Goal: Information Seeking & Learning: Learn about a topic

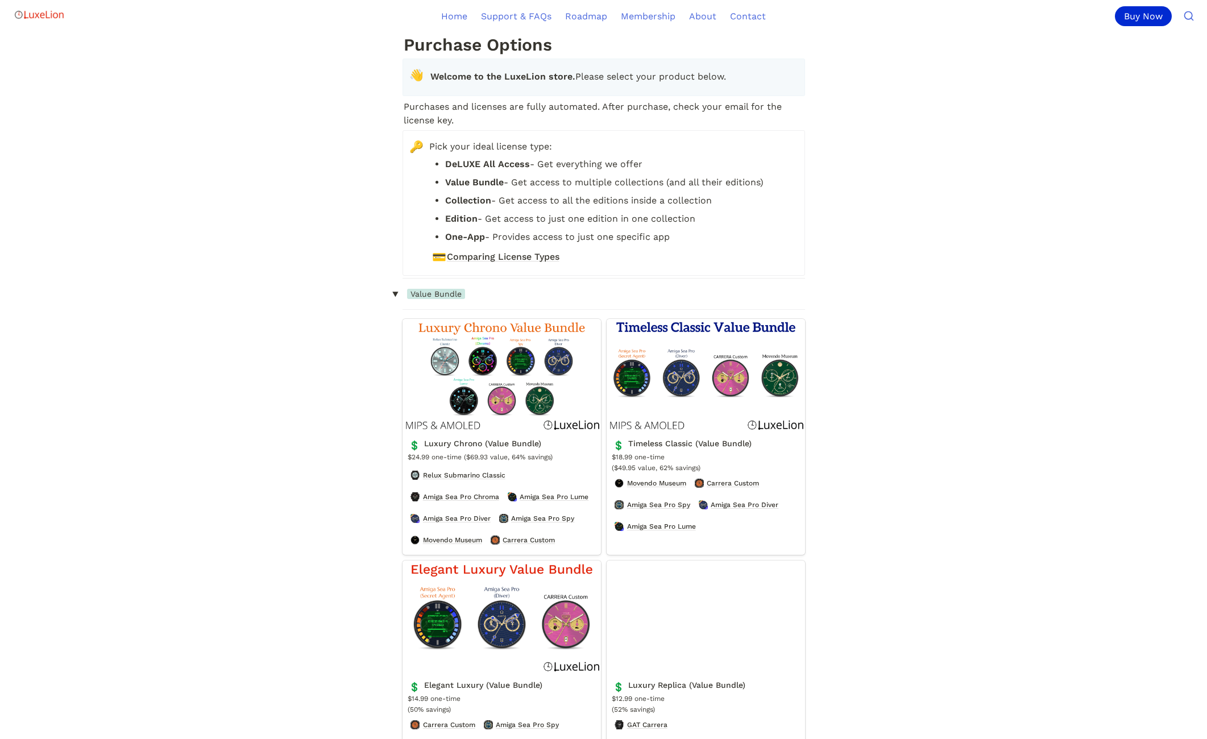
scroll to position [1706, 0]
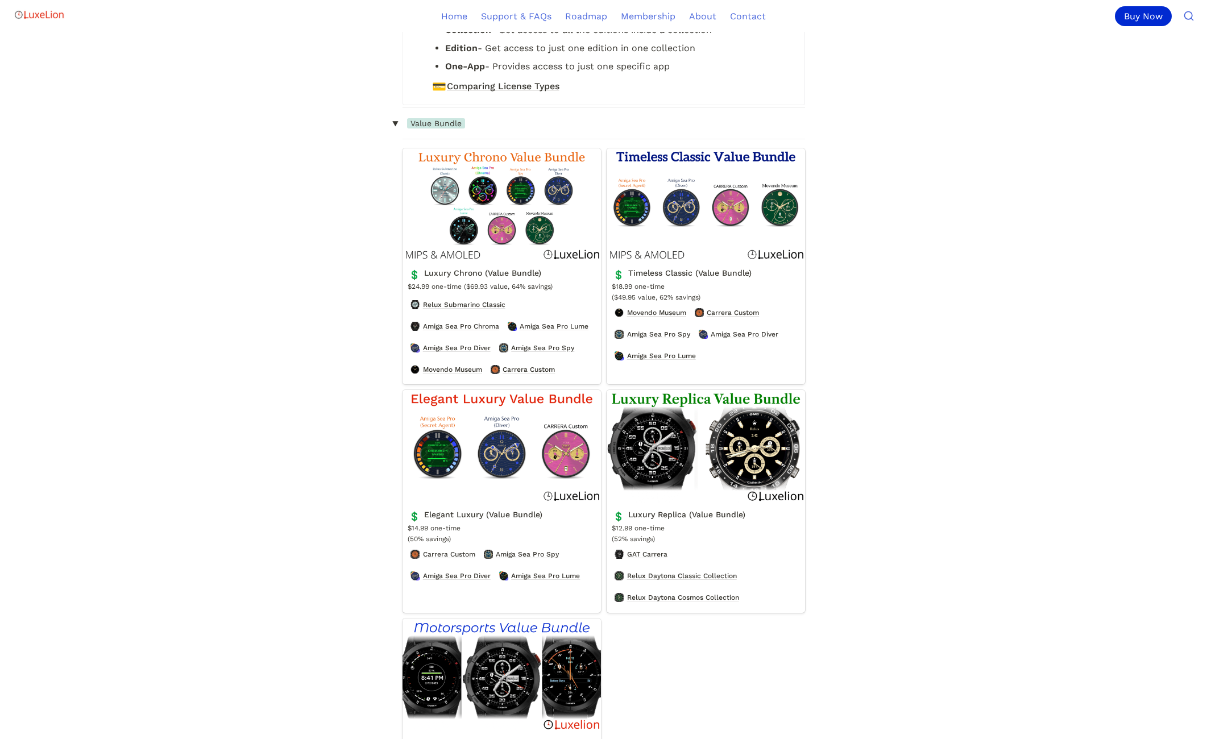
click at [525, 237] on link "Luxury Chrono (Value Bundle)" at bounding box center [502, 266] width 198 height 236
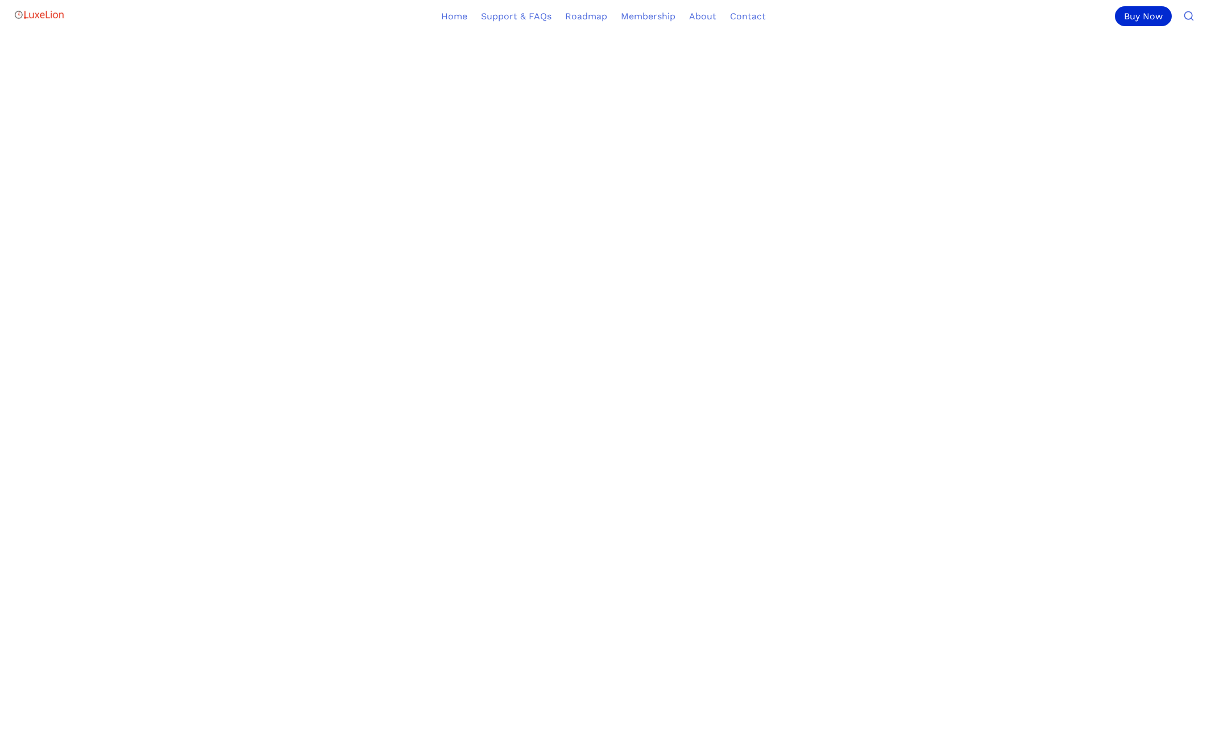
scroll to position [853, 0]
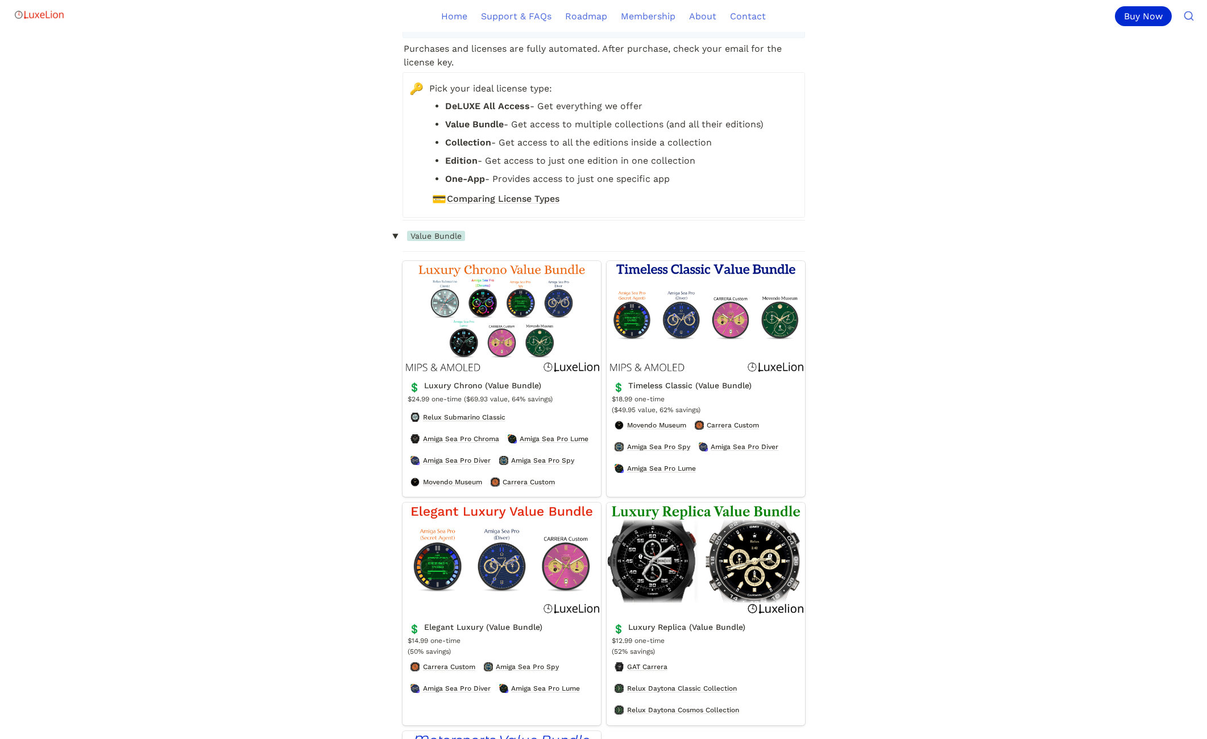
scroll to position [171, 0]
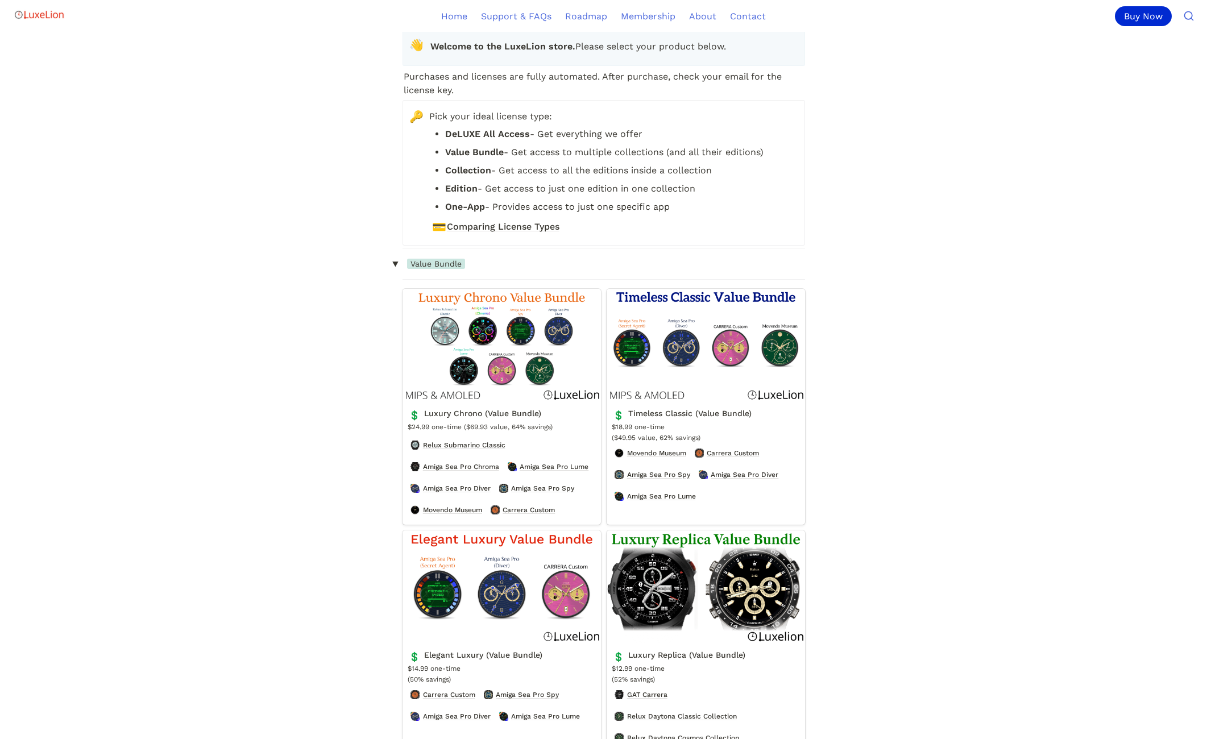
click at [482, 309] on link "Luxury Chrono (Value Bundle)" at bounding box center [502, 407] width 198 height 236
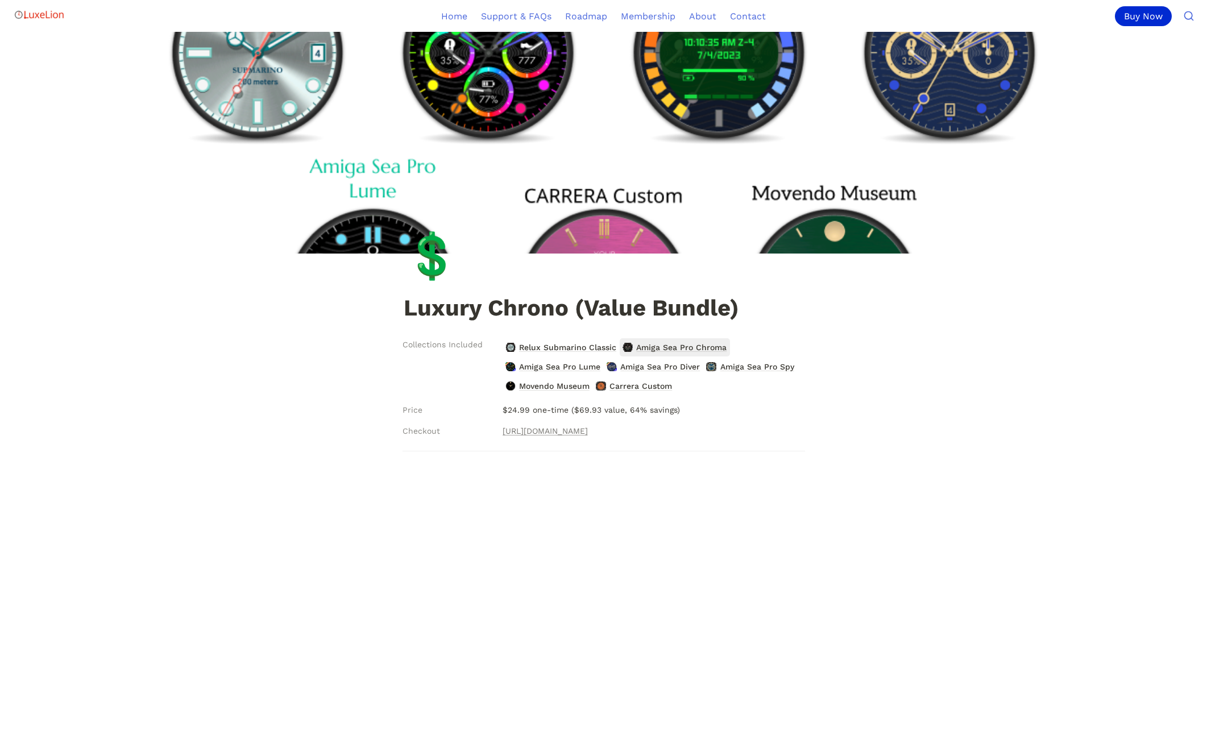
click at [665, 345] on span "Amiga Sea Pro Chroma" at bounding box center [681, 347] width 93 height 15
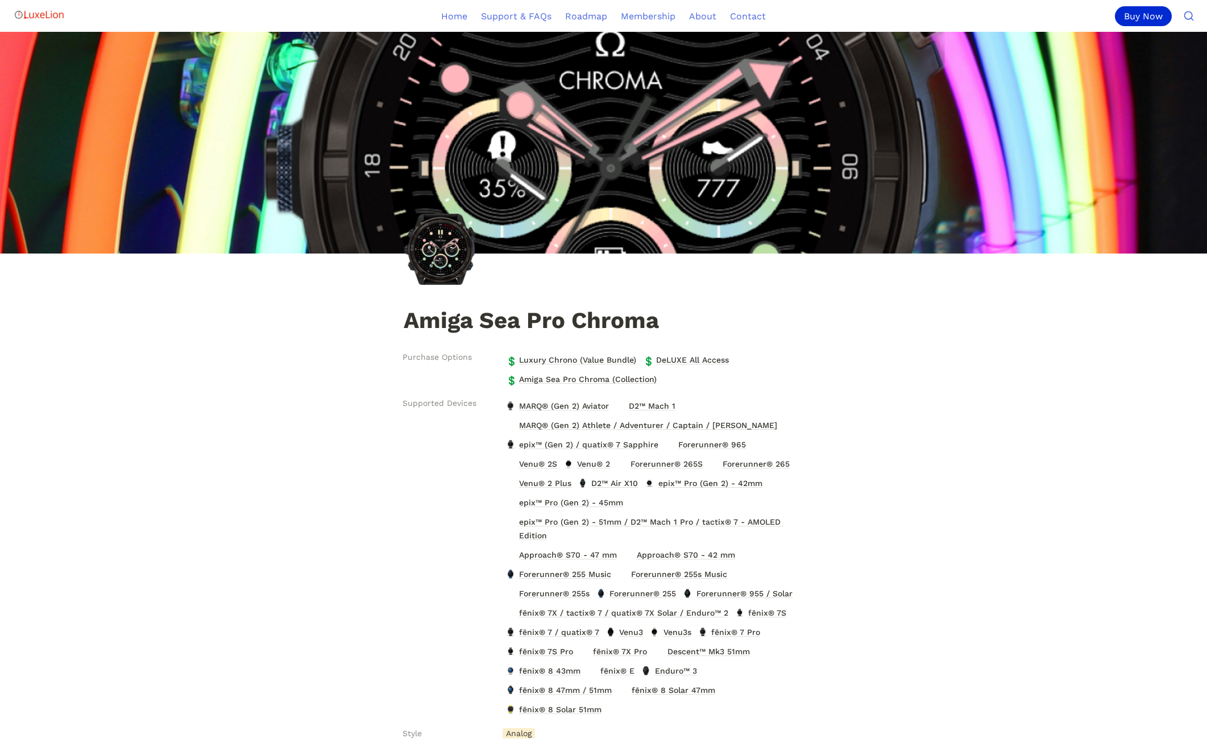
scroll to position [171, 0]
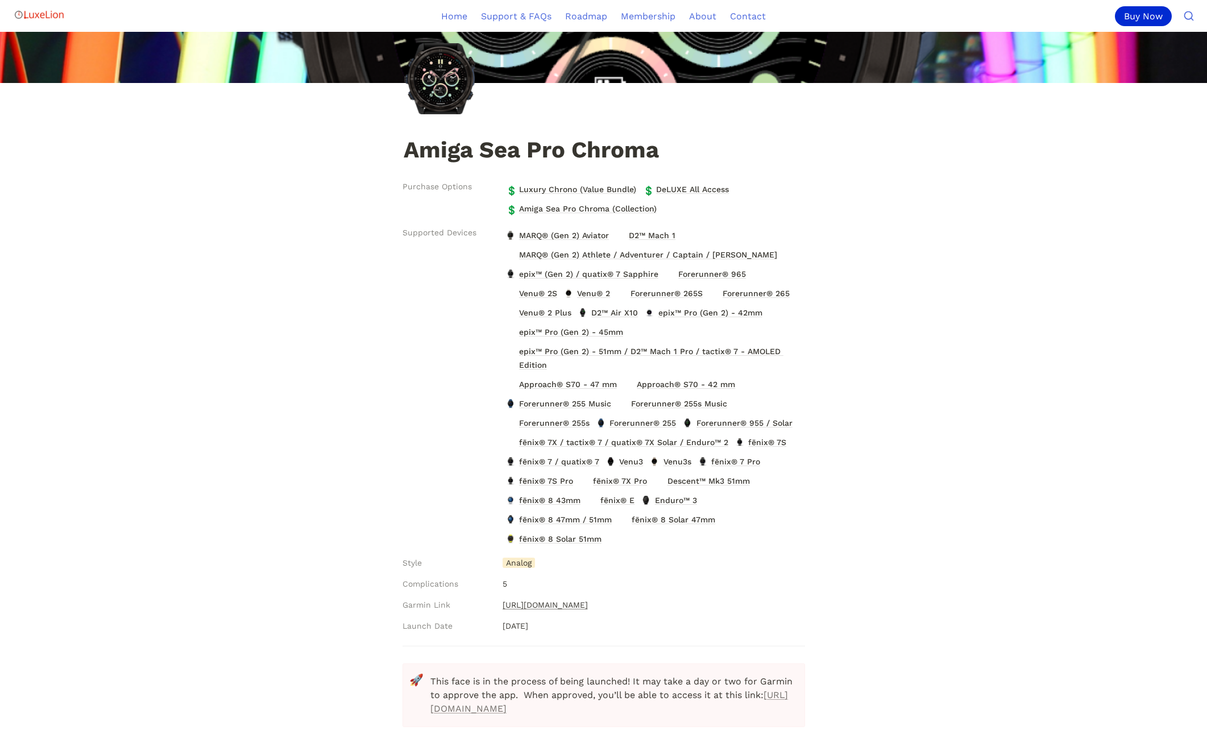
click at [588, 607] on link "https://apps.garmin.com/apps/ceb1c2f4-6f2e-47c4-bd72-9653ba1da731" at bounding box center [545, 605] width 85 height 14
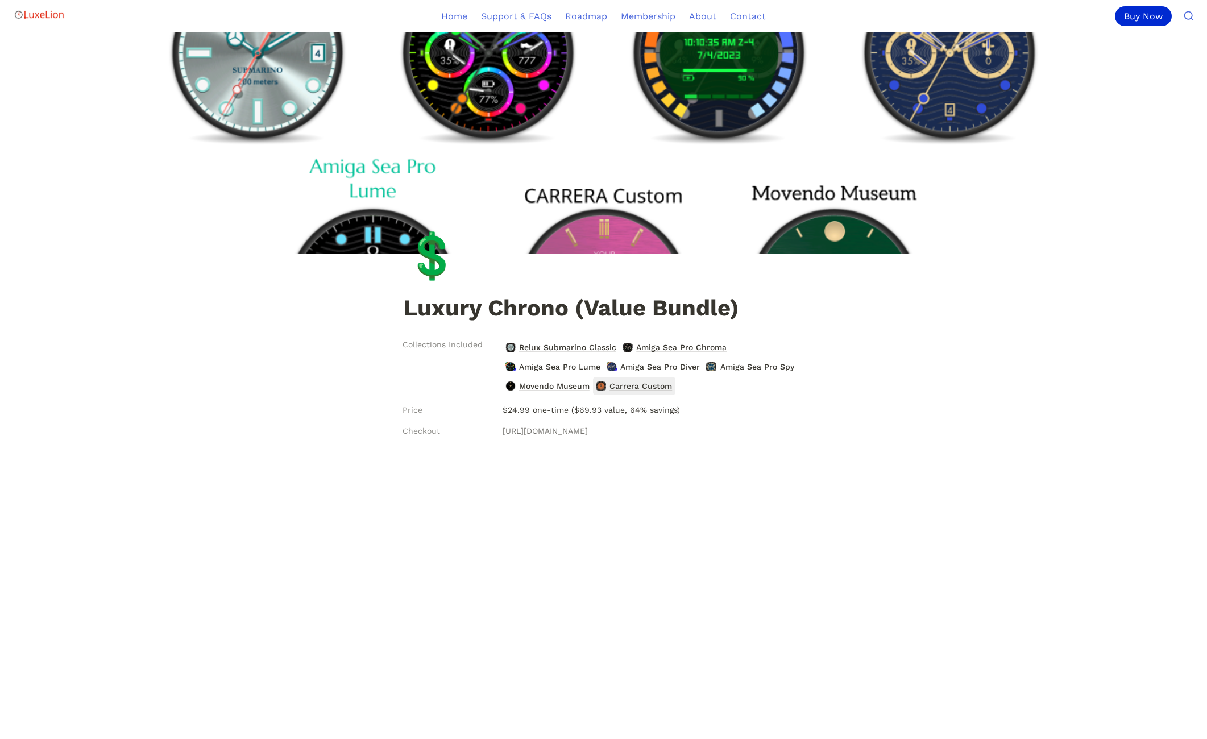
click at [630, 383] on span "Carrera Custom" at bounding box center [640, 386] width 65 height 15
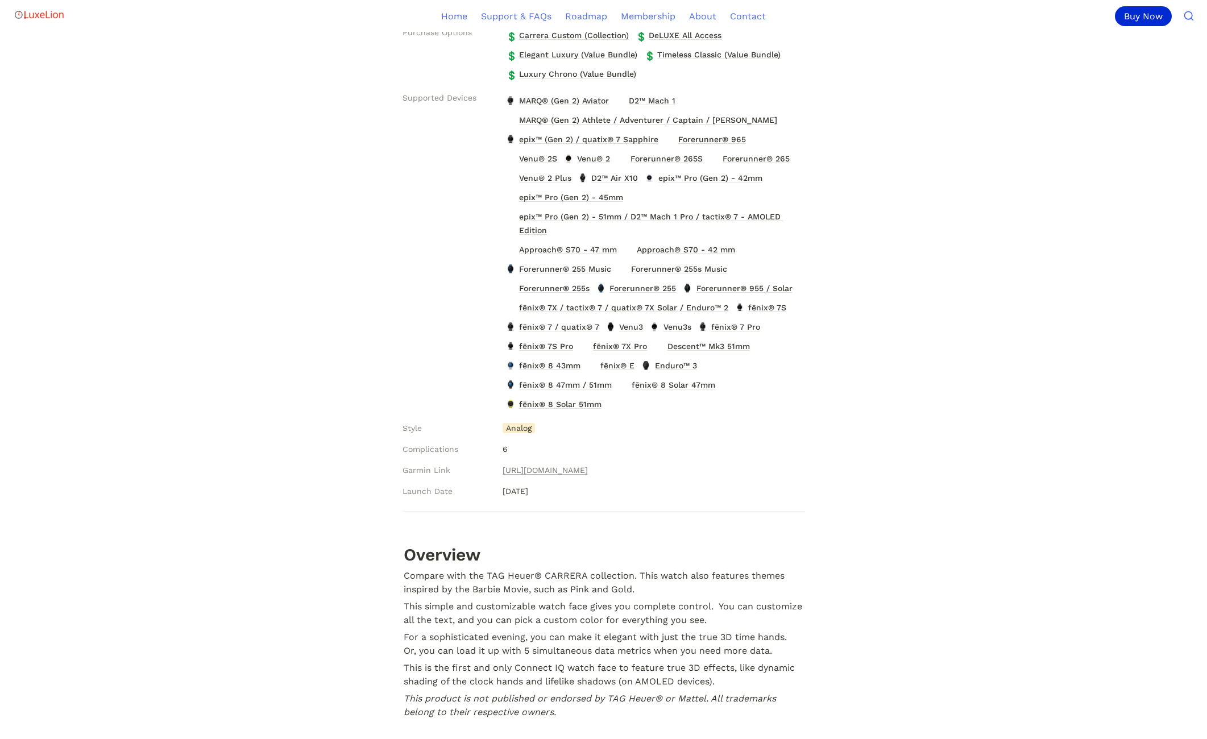
scroll to position [341, 0]
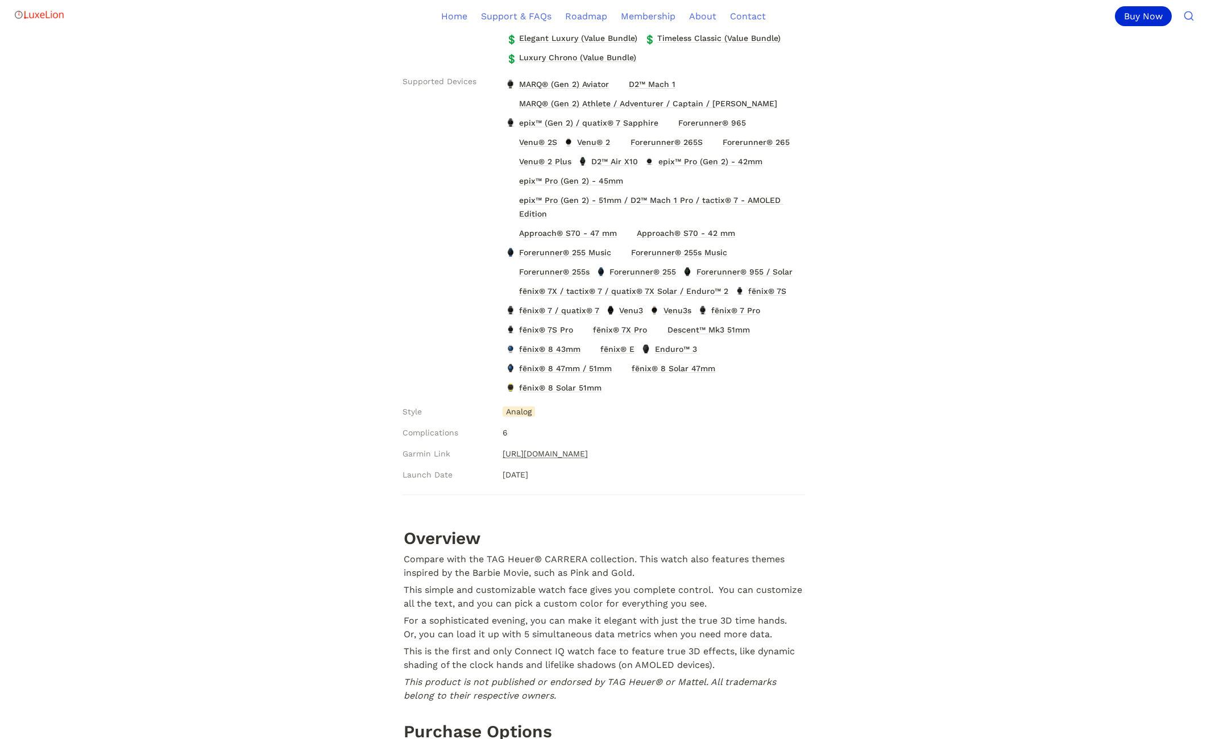
click at [583, 456] on link "https://apps.garmin.com/en-US/apps/43ad29a2-10c7-4478-943e-bcdd73c700a7" at bounding box center [545, 454] width 85 height 14
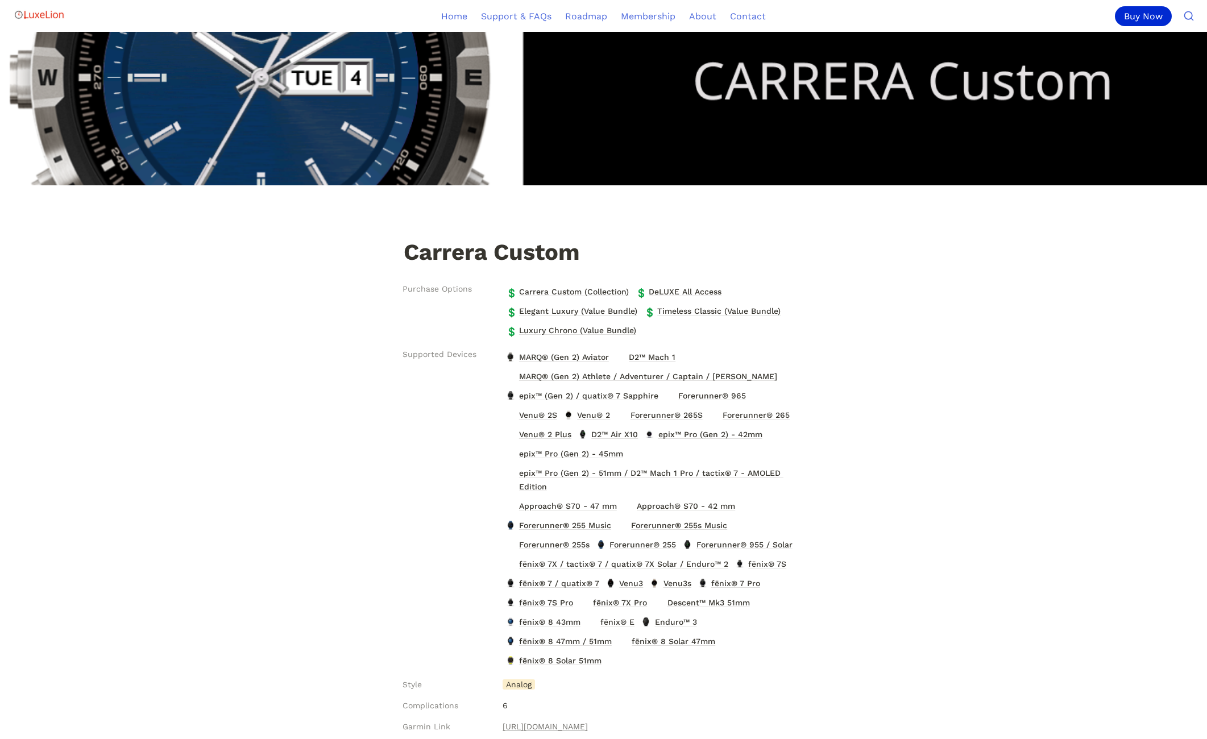
scroll to position [0, 0]
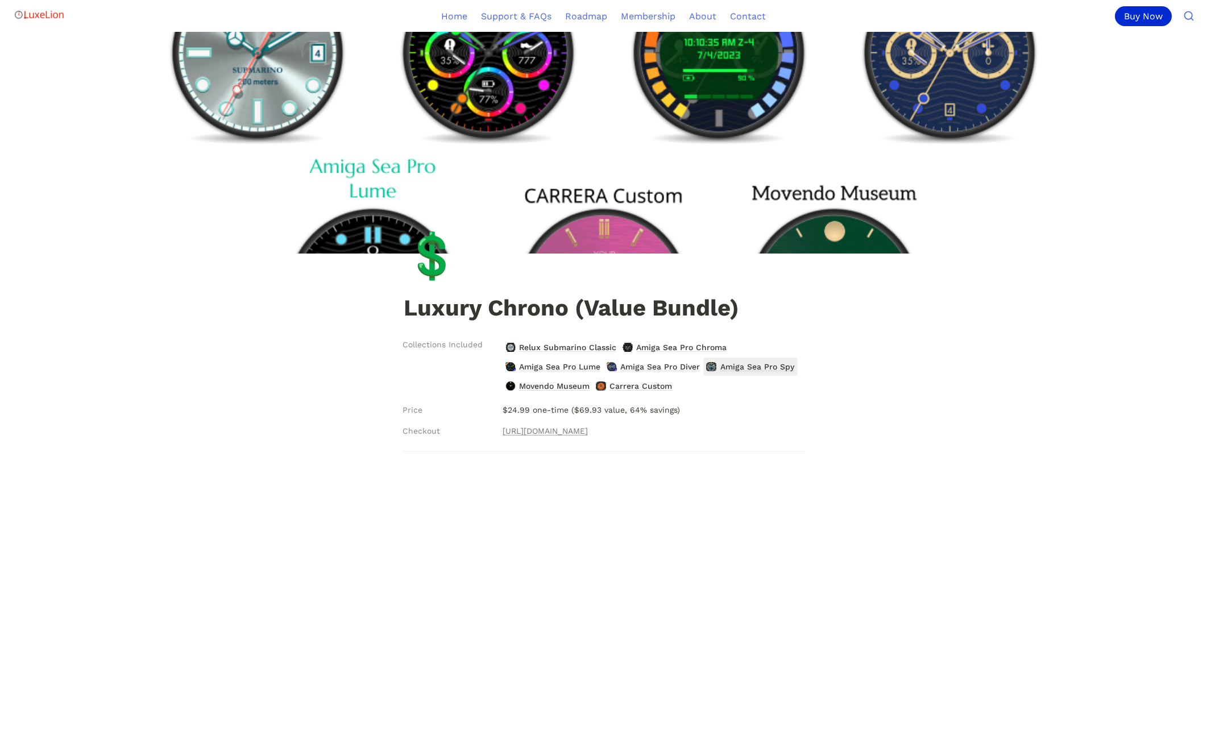
click at [746, 367] on span "Amiga Sea Pro Spy" at bounding box center [757, 366] width 76 height 15
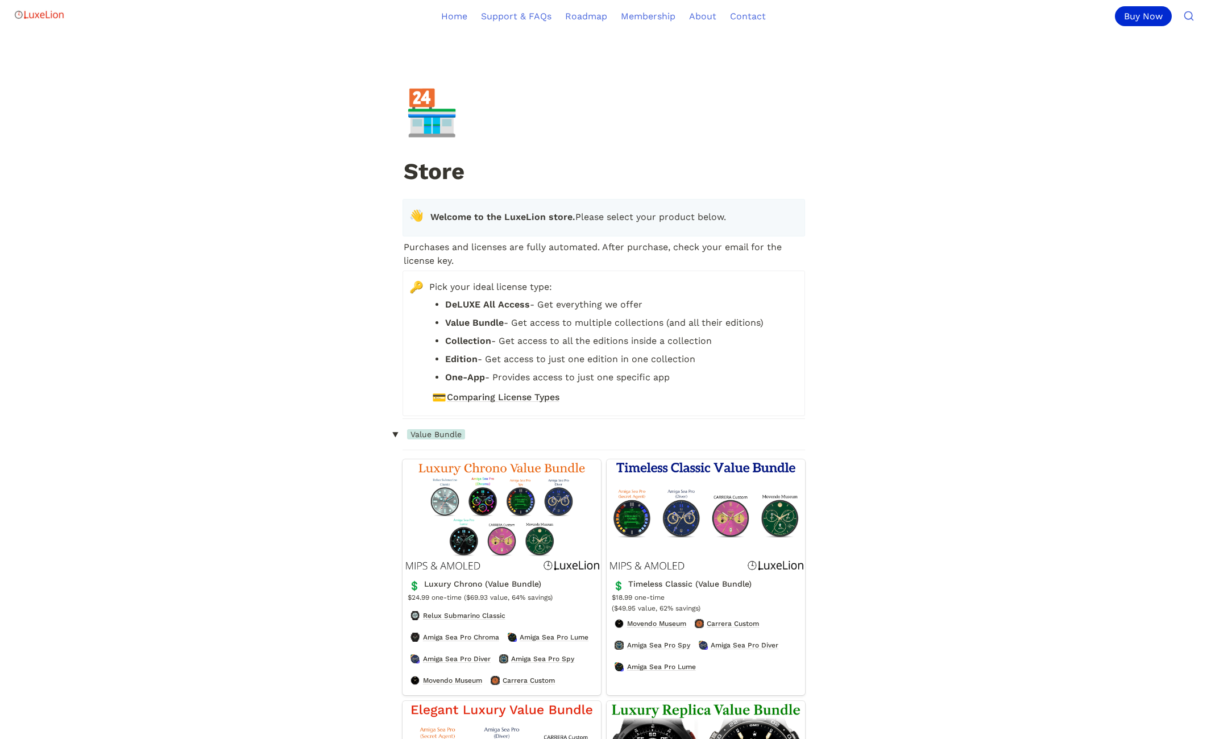
scroll to position [171, 0]
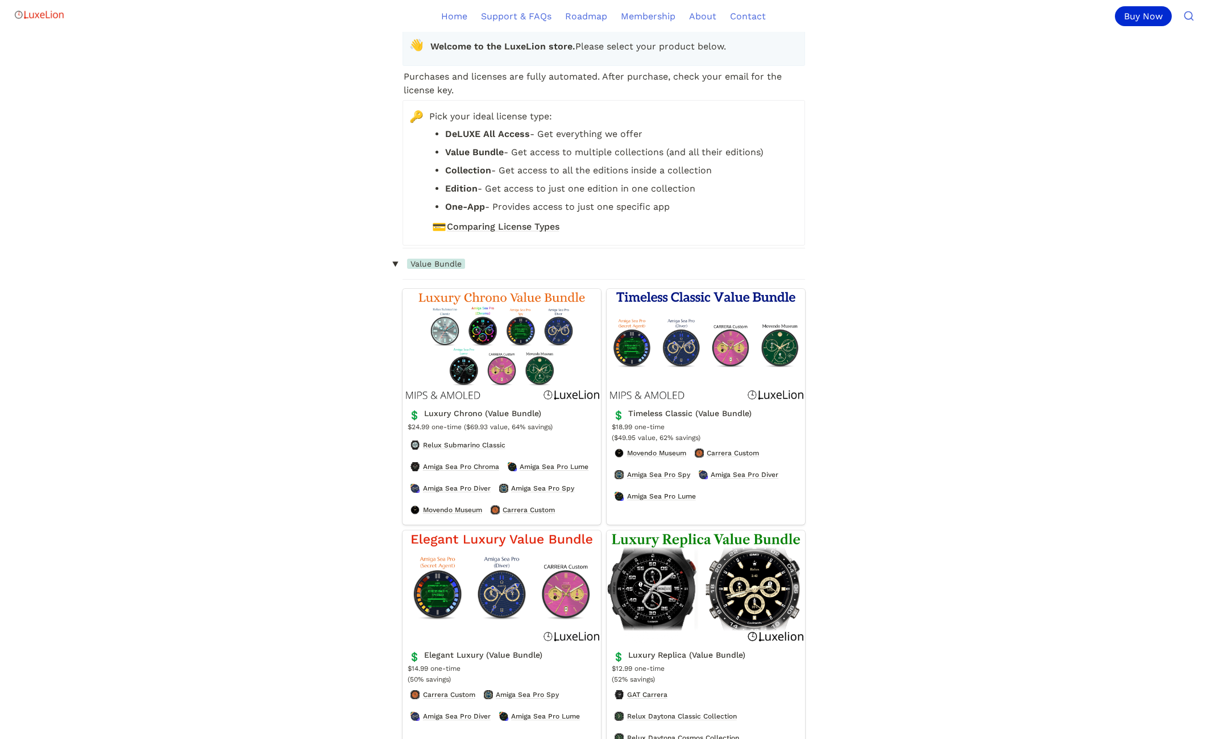
click at [460, 522] on link "Luxury Chrono (Value Bundle)" at bounding box center [502, 407] width 198 height 236
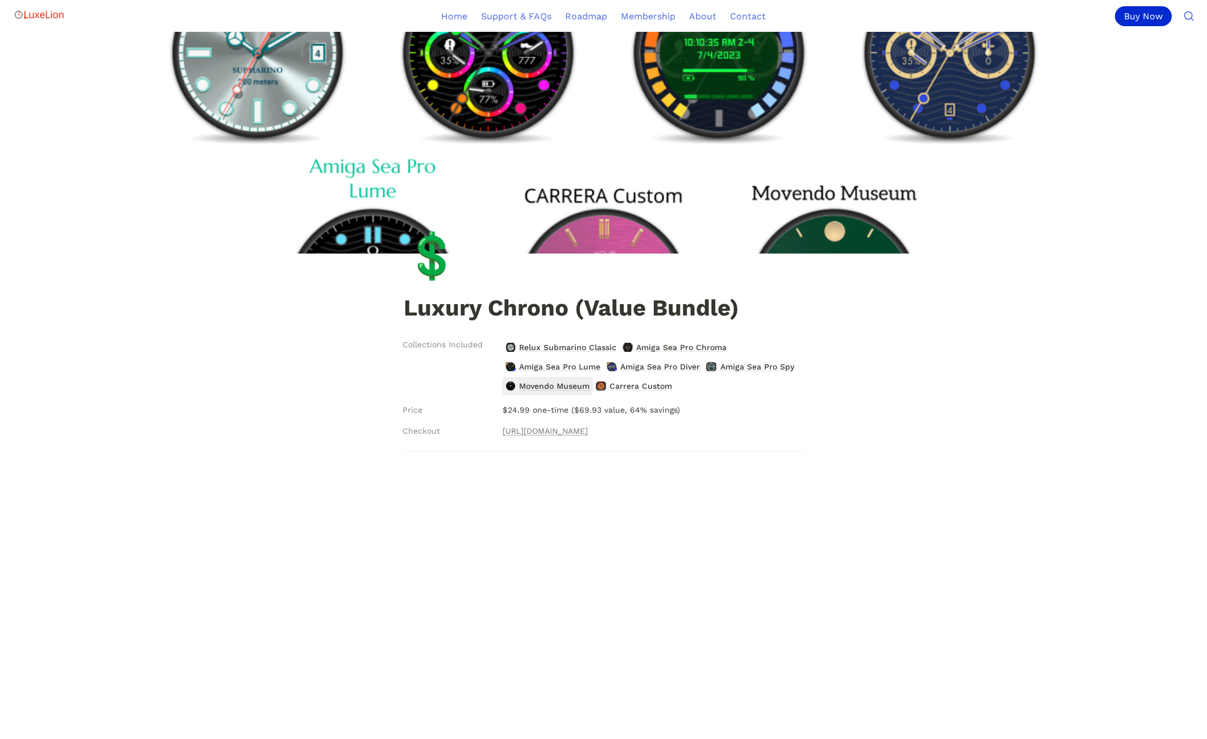
click at [545, 388] on span "Movendo Museum" at bounding box center [554, 386] width 73 height 15
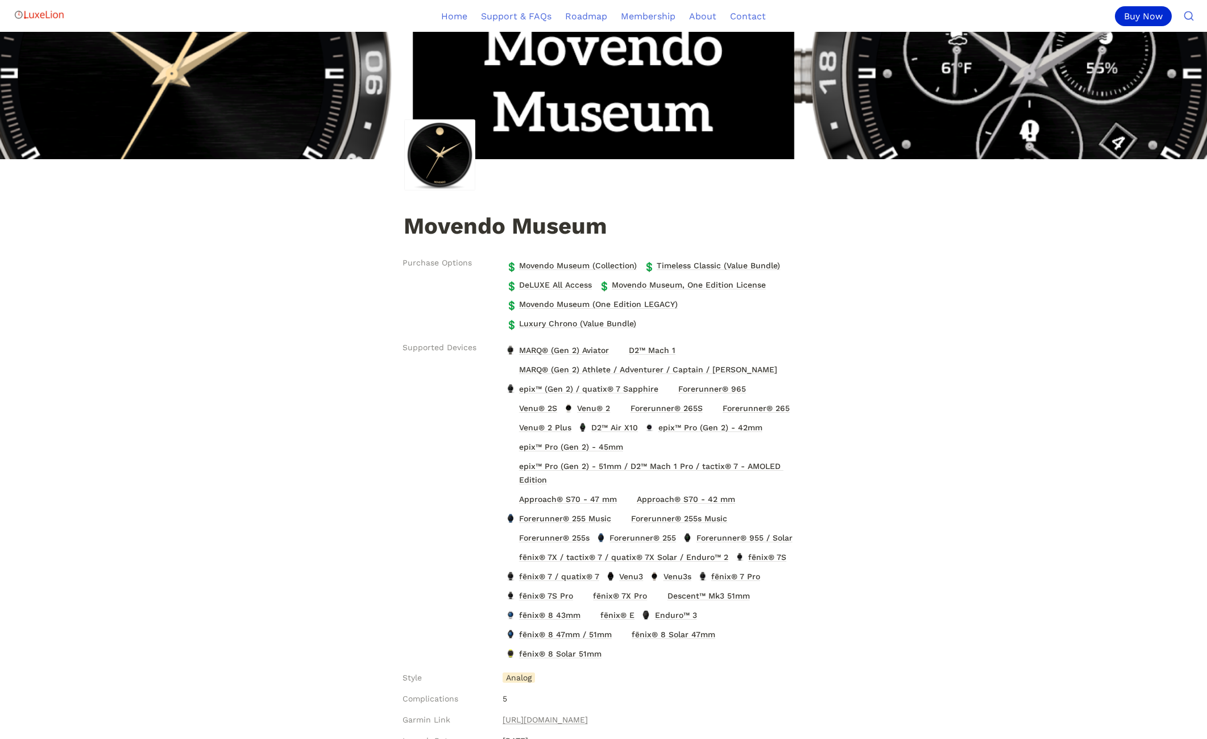
scroll to position [341, 0]
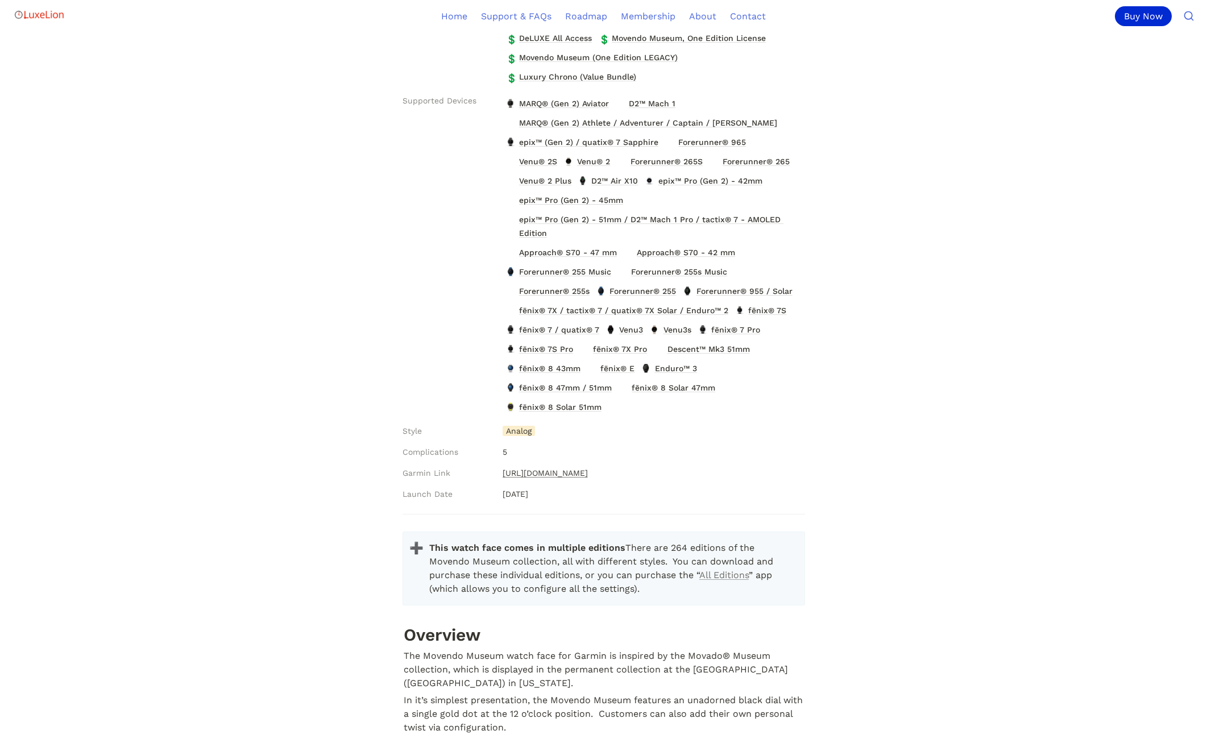
click at [588, 472] on link "https://apps.garmin.com/en-US/apps/22f6364c-1576-4846-88df-be21bef5149d" at bounding box center [545, 473] width 85 height 14
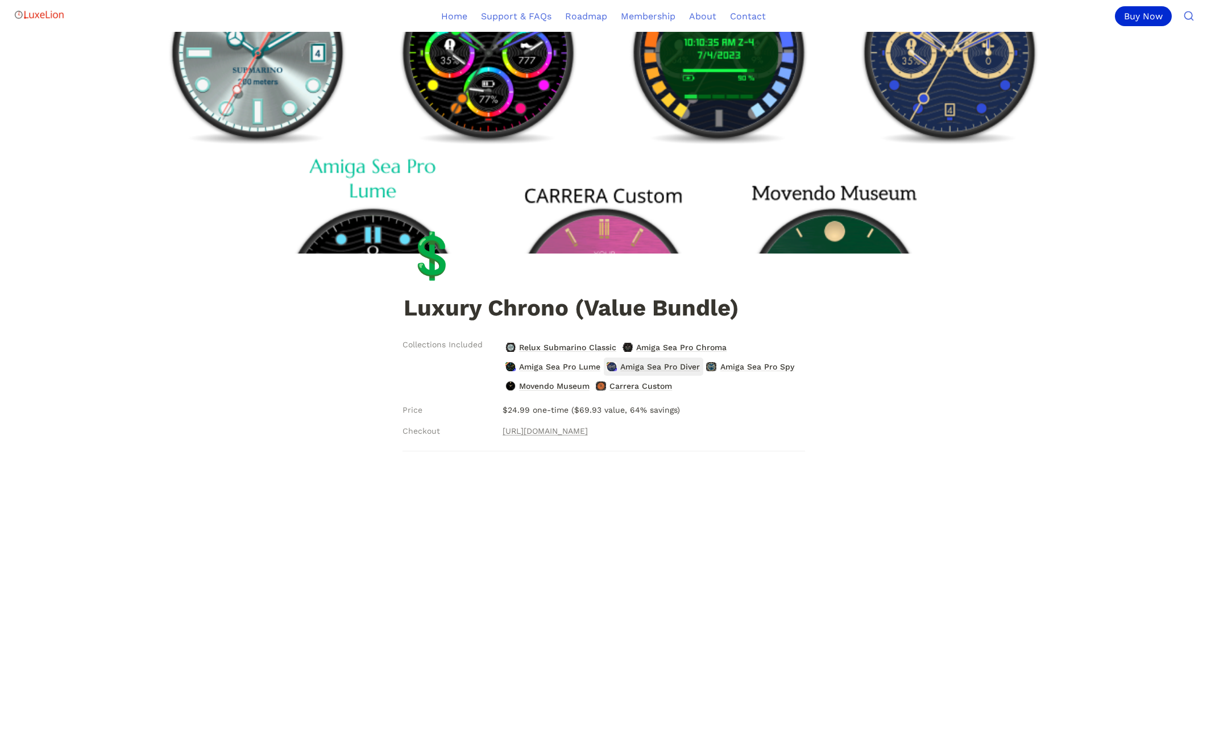
click at [650, 367] on span "Amiga Sea Pro Diver" at bounding box center [660, 366] width 82 height 15
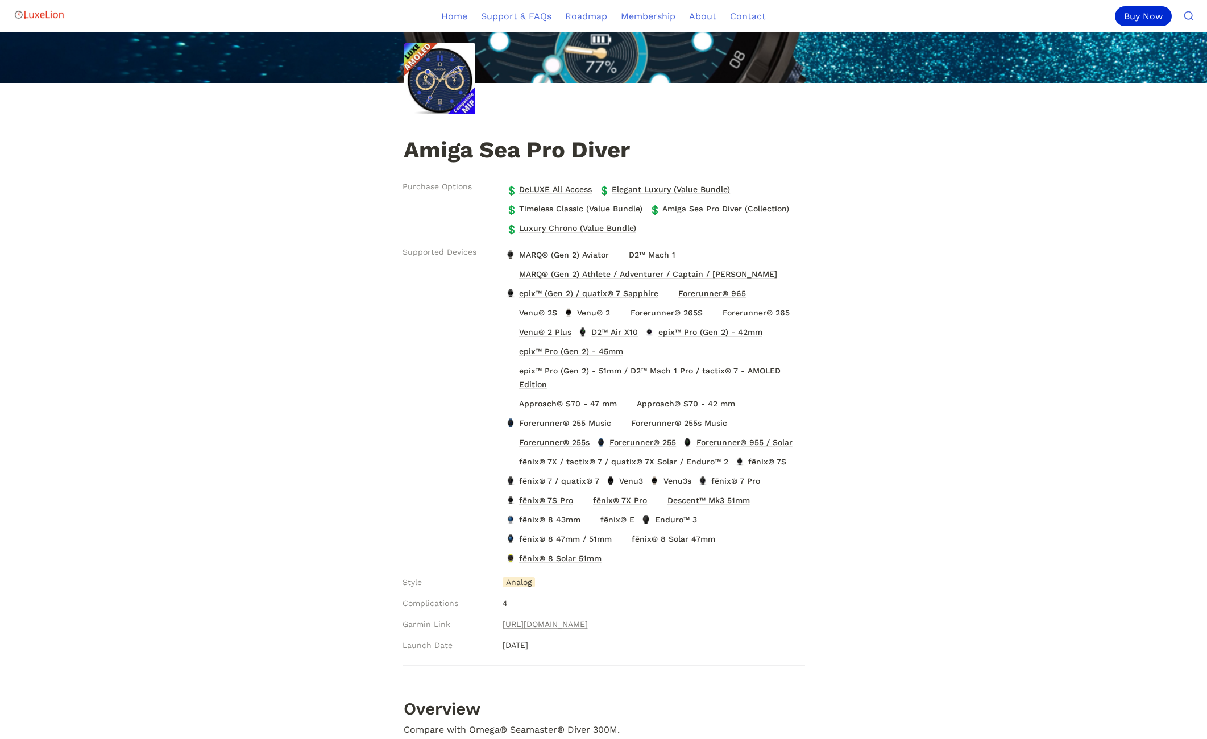
scroll to position [341, 0]
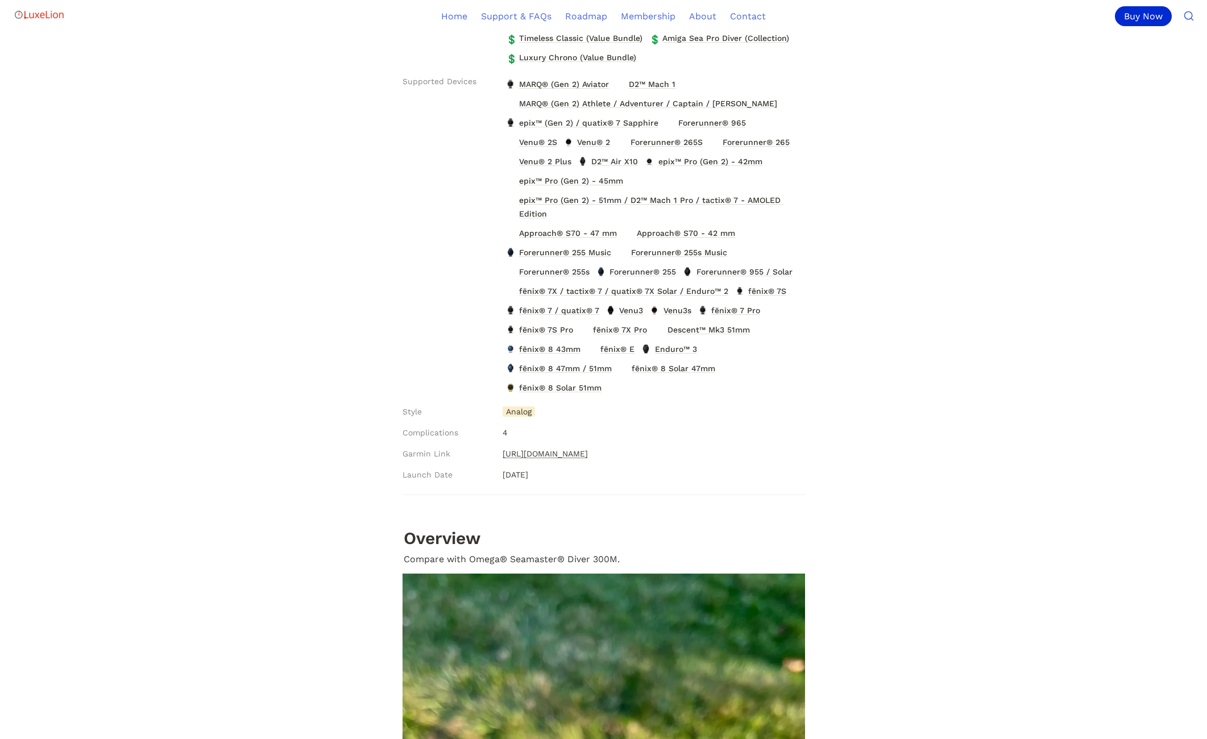
click at [588, 452] on link "[URL][DOMAIN_NAME]" at bounding box center [545, 454] width 85 height 14
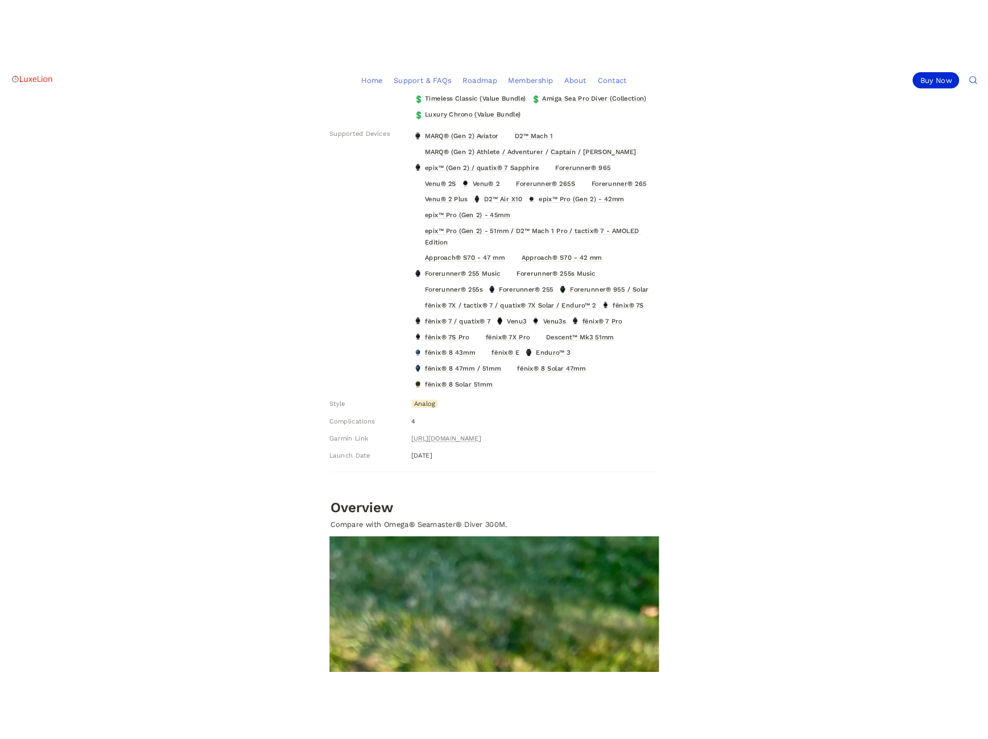
scroll to position [0, 0]
